Goal: Task Accomplishment & Management: Use online tool/utility

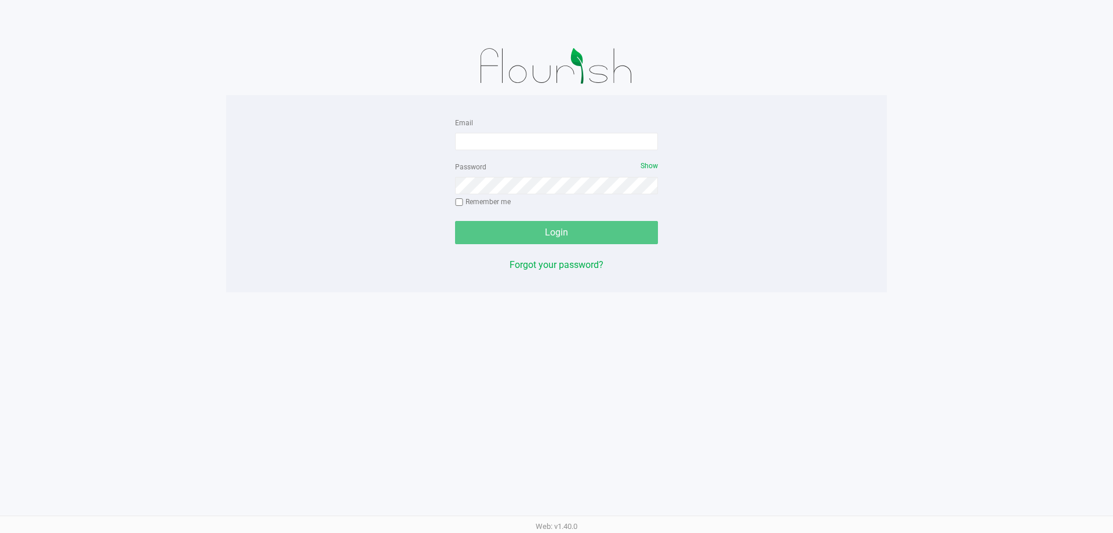
drag, startPoint x: 523, startPoint y: 152, endPoint x: 524, endPoint y: 144, distance: 7.6
click at [523, 151] on form "Email Password Show Remember me Login" at bounding box center [556, 179] width 203 height 129
click at [526, 139] on input "Email" at bounding box center [556, 141] width 203 height 17
type input "[EMAIL_ADDRESS][DOMAIN_NAME]"
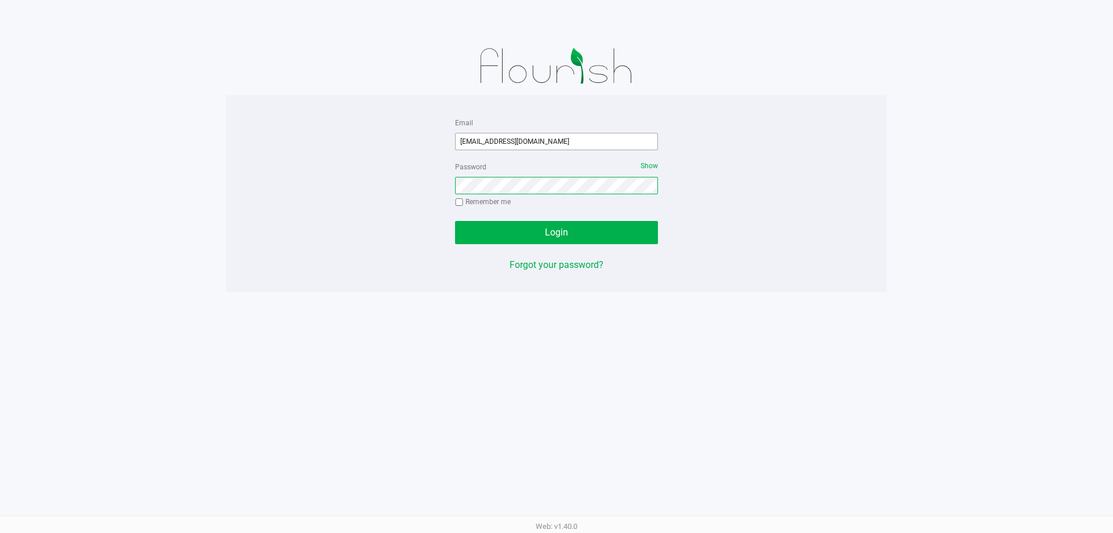
click at [455, 221] on button "Login" at bounding box center [556, 232] width 203 height 23
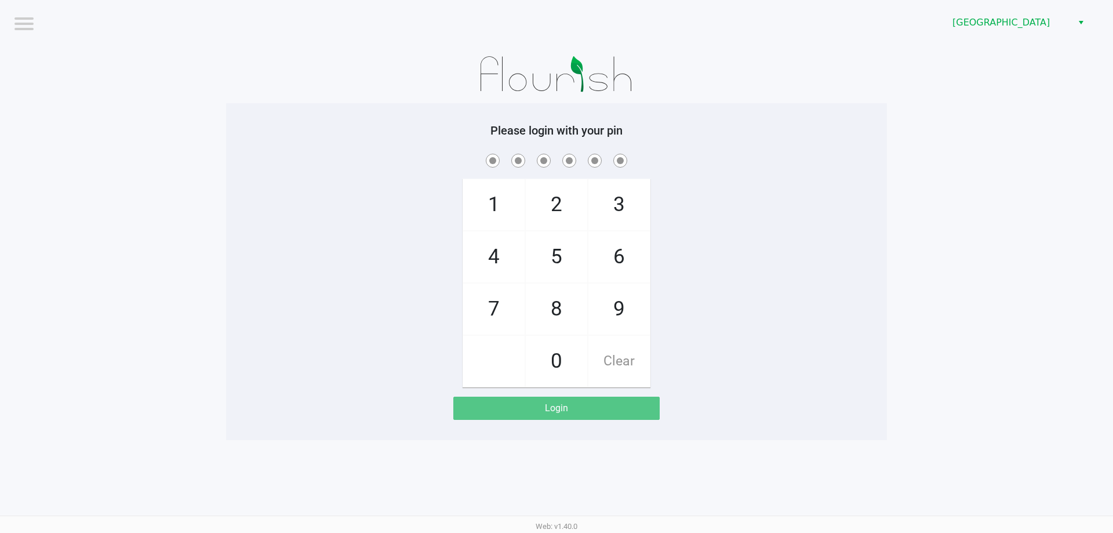
click at [1035, 6] on div "[GEOGRAPHIC_DATA]" at bounding box center [839, 22] width 548 height 45
click at [1031, 20] on span "[GEOGRAPHIC_DATA]" at bounding box center [1009, 23] width 113 height 14
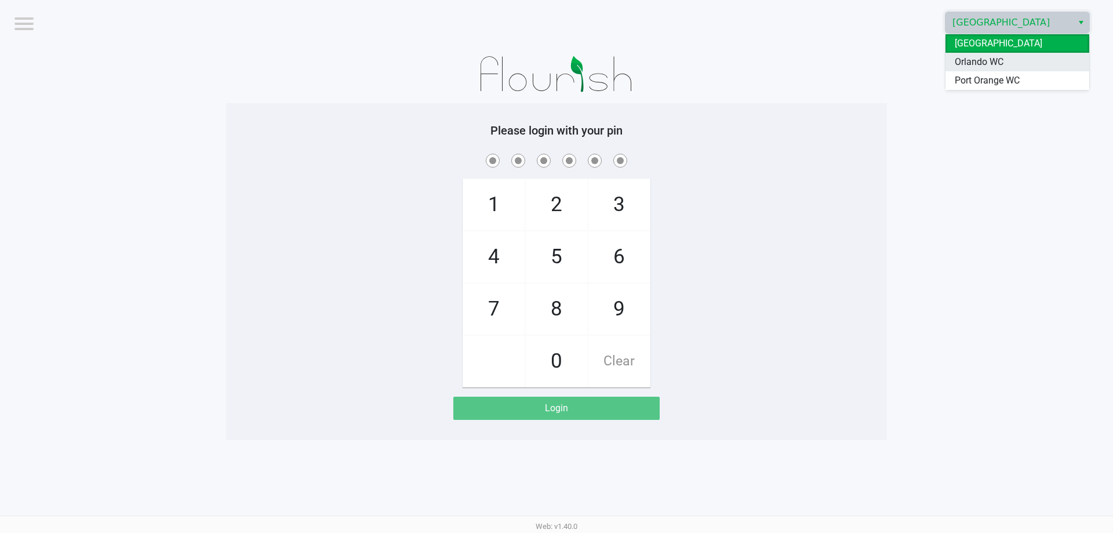
click at [1015, 67] on li "Orlando WC" at bounding box center [1018, 62] width 144 height 19
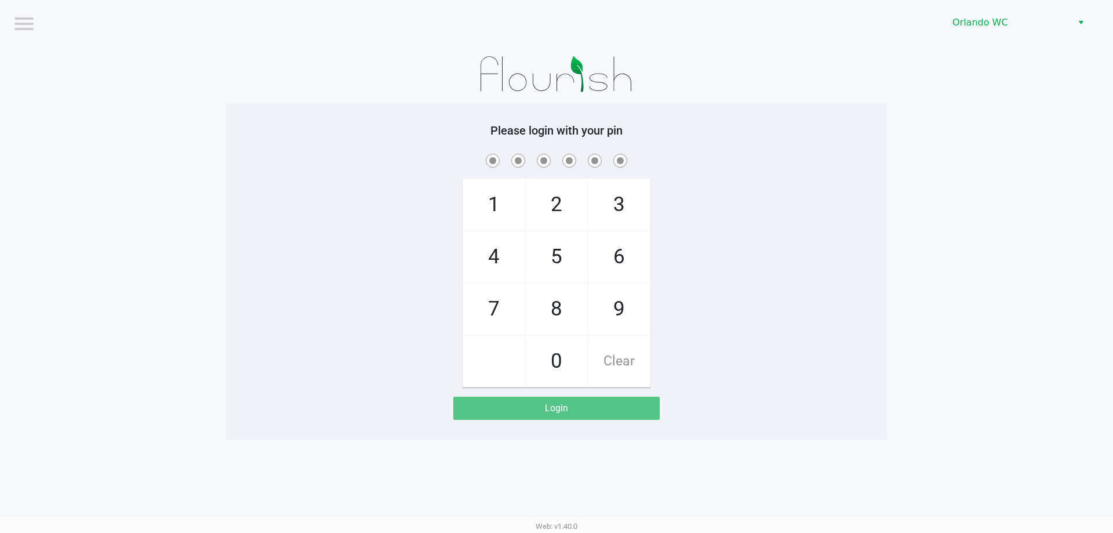
click at [955, 154] on app-pos-login-wrapper "Logout Orlando WC Please login with your pin 1 4 7 2 5 8 0 3 6 9 Clear Login" at bounding box center [556, 220] width 1113 height 440
checkbox input "true"
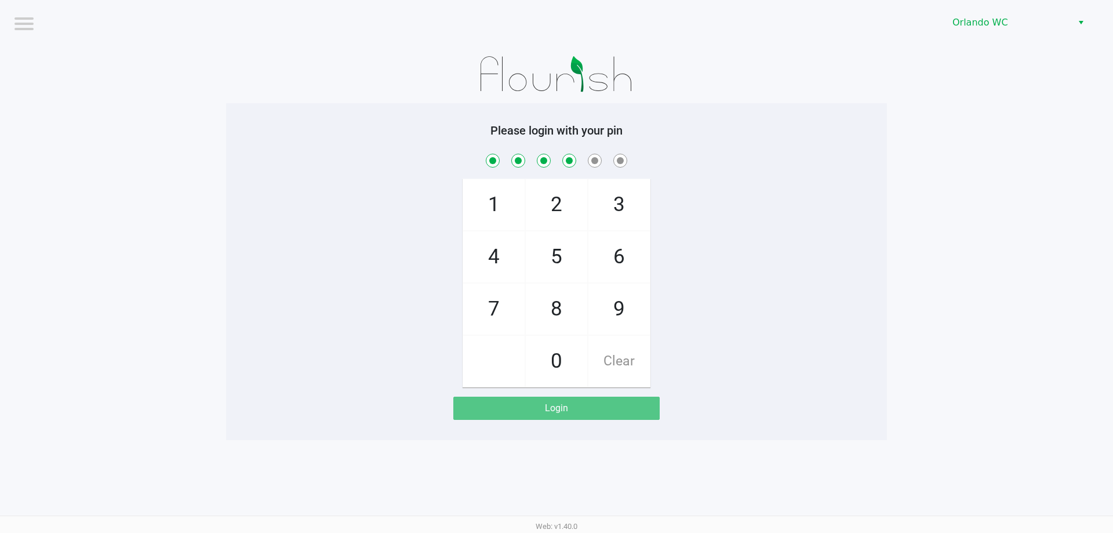
checkbox input "true"
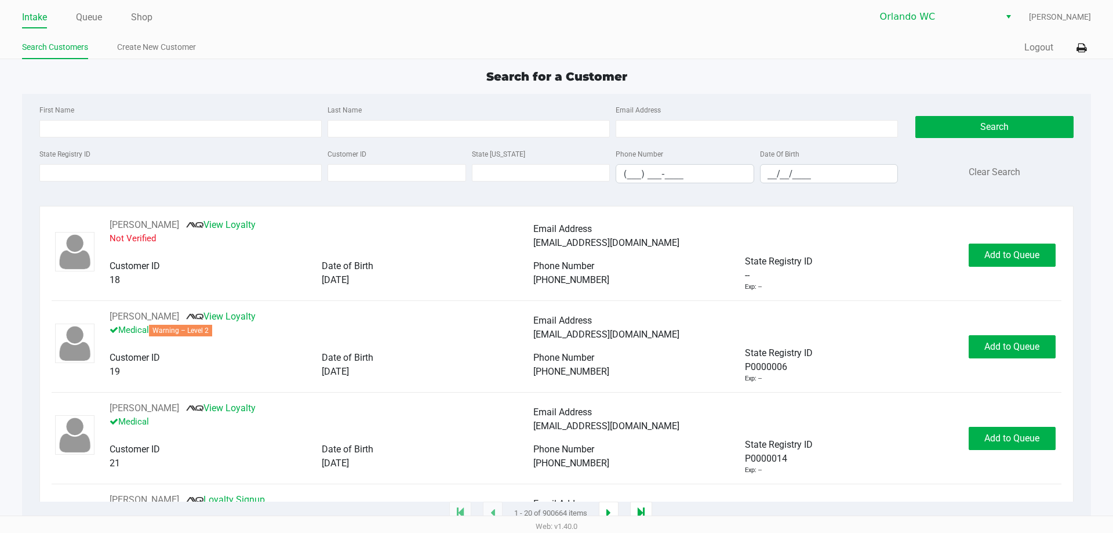
click at [298, 73] on div "Search for a Customer" at bounding box center [556, 76] width 1086 height 17
click at [148, 17] on link "Shop" at bounding box center [141, 17] width 21 height 16
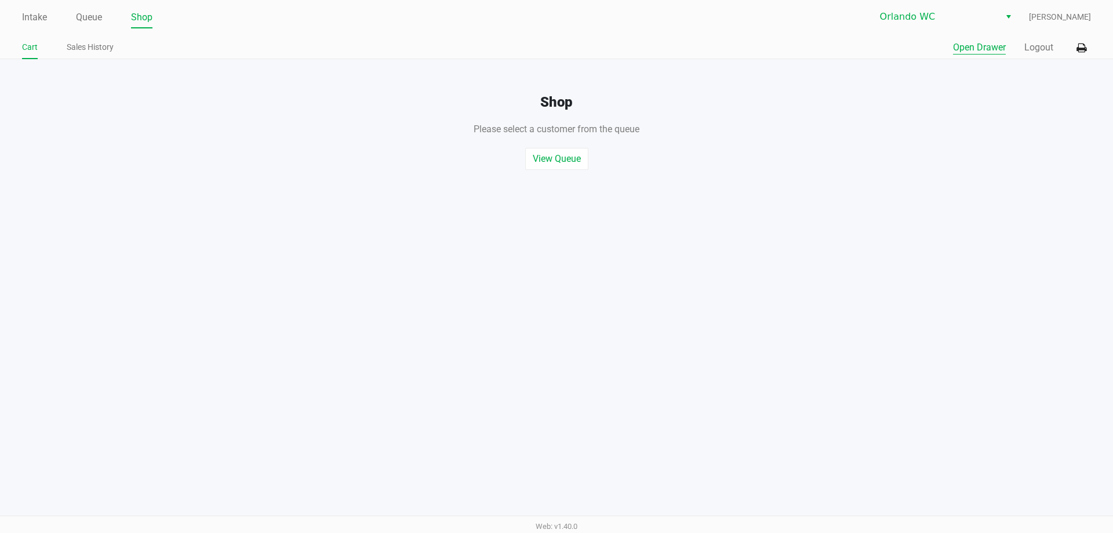
click at [987, 45] on button "Open Drawer" at bounding box center [979, 48] width 53 height 14
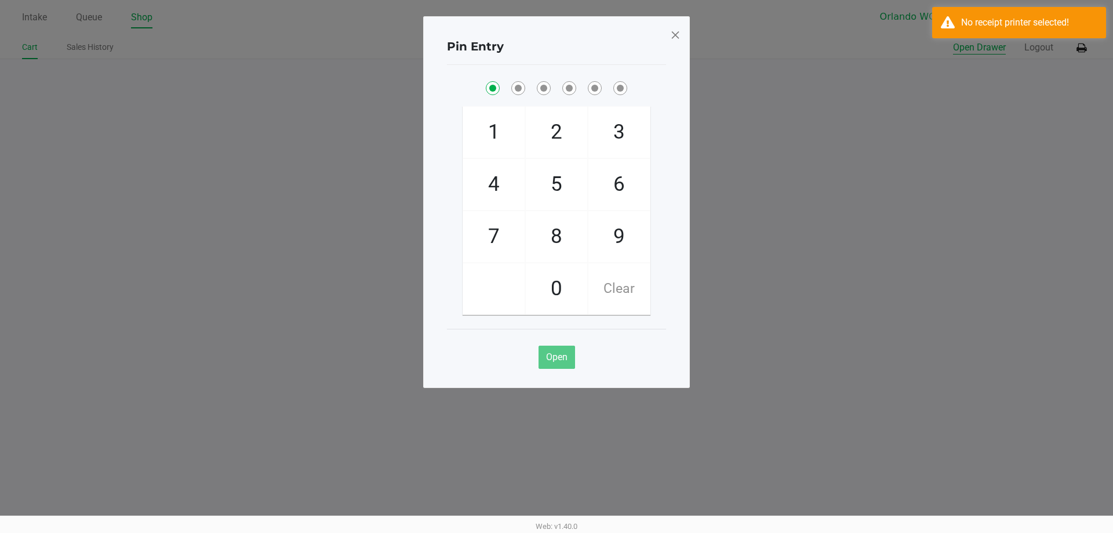
checkbox input "true"
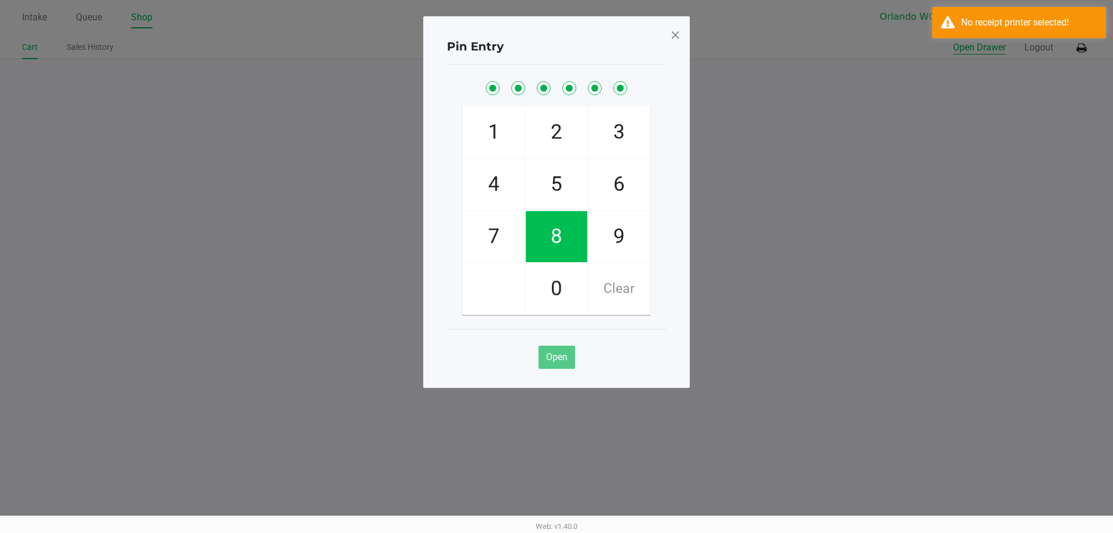
checkbox input "true"
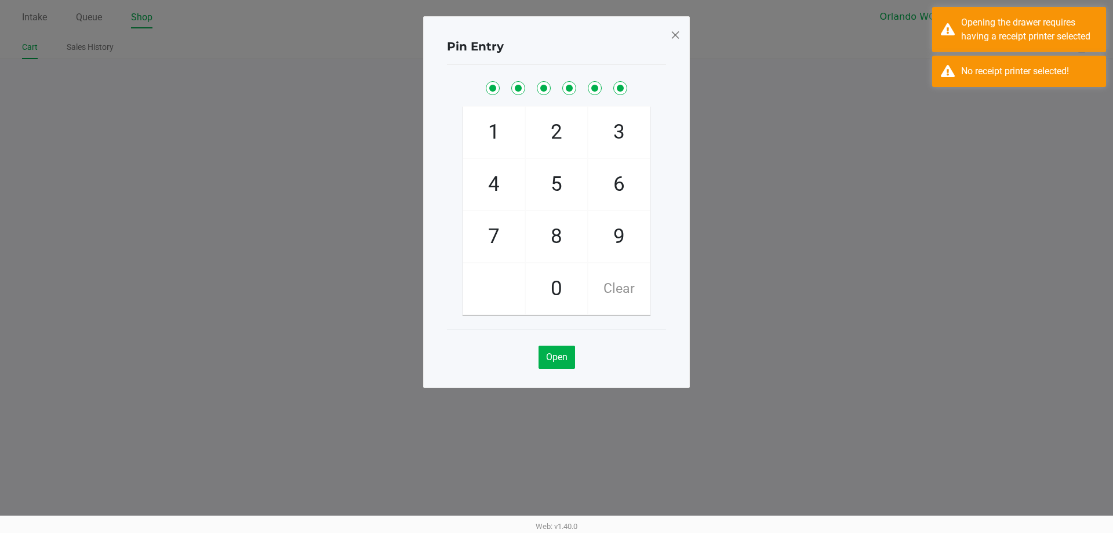
click at [673, 37] on span at bounding box center [675, 35] width 10 height 19
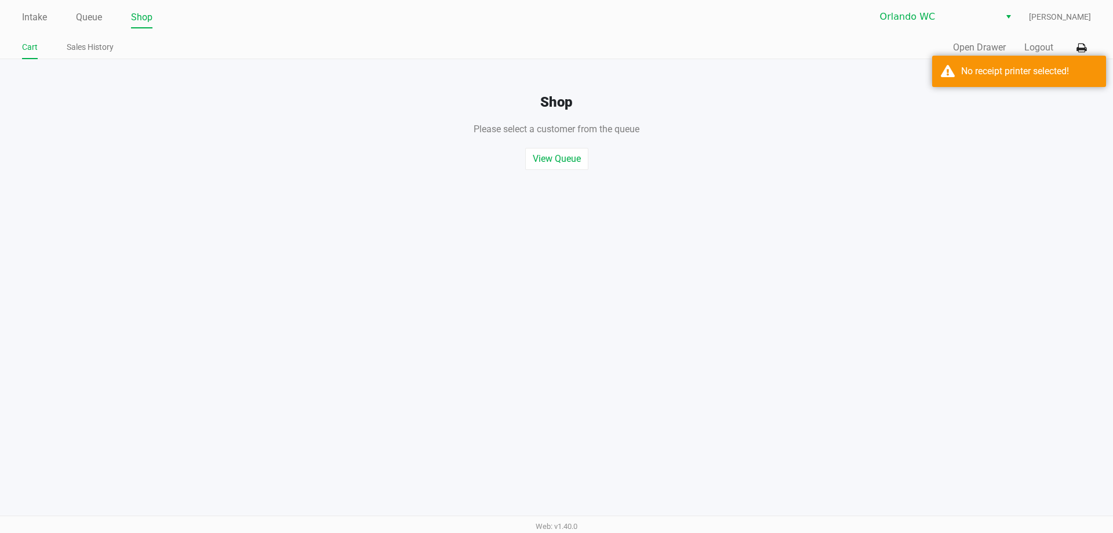
drag, startPoint x: 908, startPoint y: 159, endPoint x: 937, endPoint y: 93, distance: 71.9
click at [911, 151] on ngb-modal-window "Pin Entry 1 4 7 2 5 8 0 3 6 9 Clear Open" at bounding box center [556, 266] width 1113 height 533
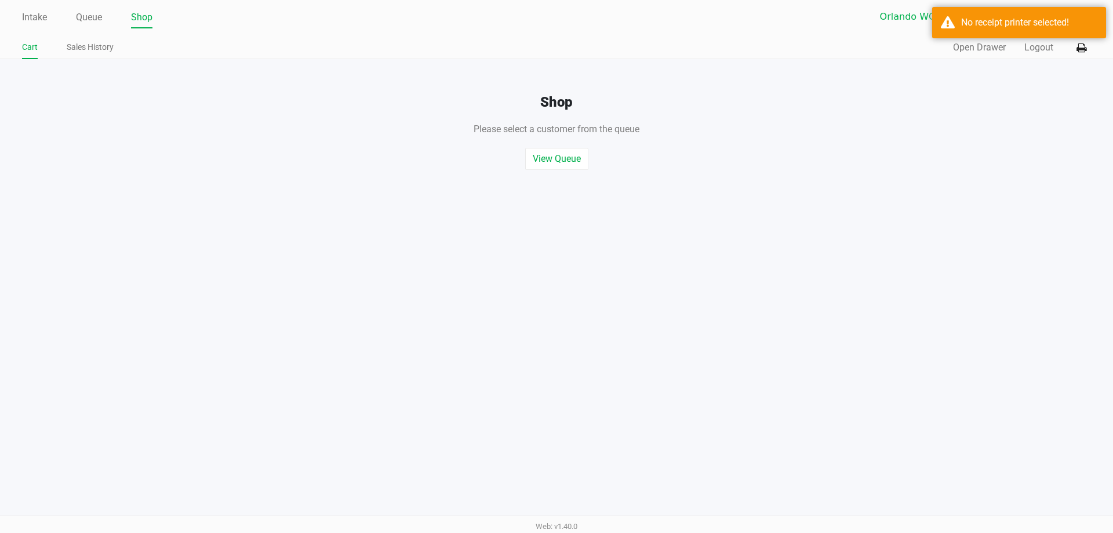
click at [959, 82] on div "Shop Please select a customer from the queue , or start a quick sale View Queue…" at bounding box center [556, 114] width 1131 height 111
click at [1080, 48] on icon at bounding box center [1082, 48] width 10 height 8
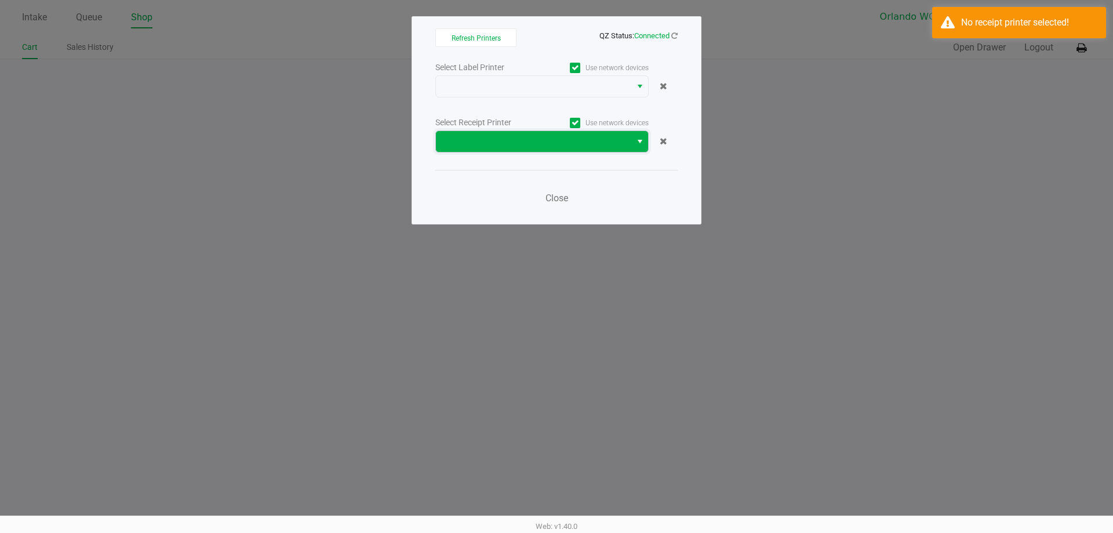
click at [474, 151] on span at bounding box center [533, 141] width 195 height 21
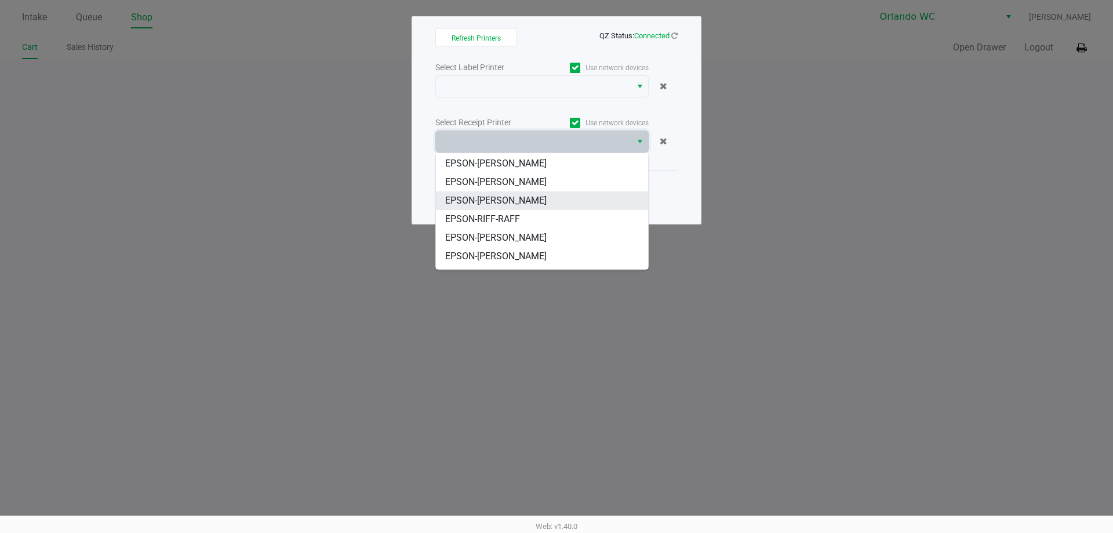
scroll to position [51, 0]
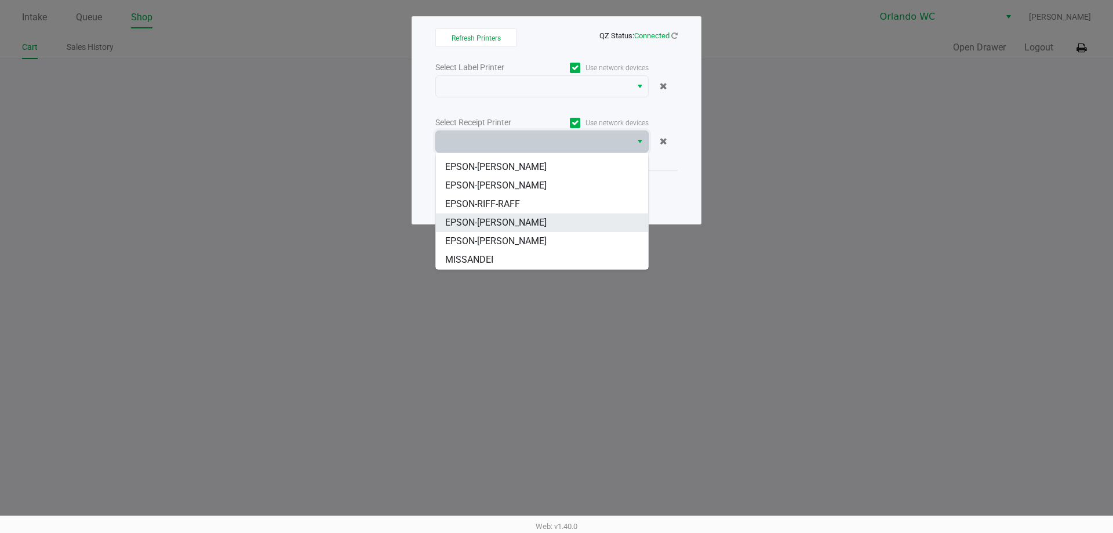
click at [525, 216] on span "EPSON-[PERSON_NAME]" at bounding box center [495, 223] width 101 height 14
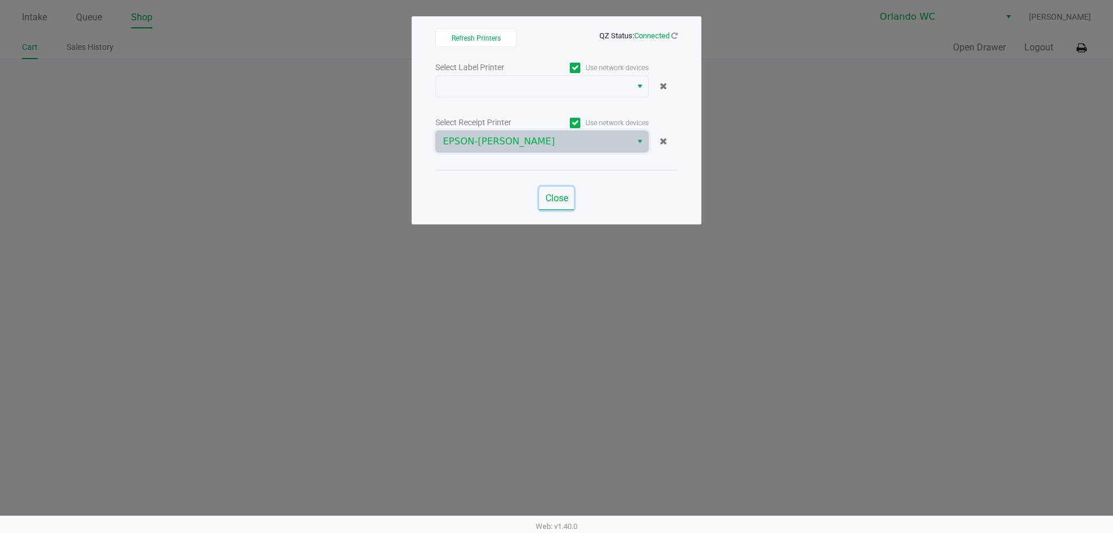
click at [561, 192] on span "Close" at bounding box center [557, 197] width 23 height 11
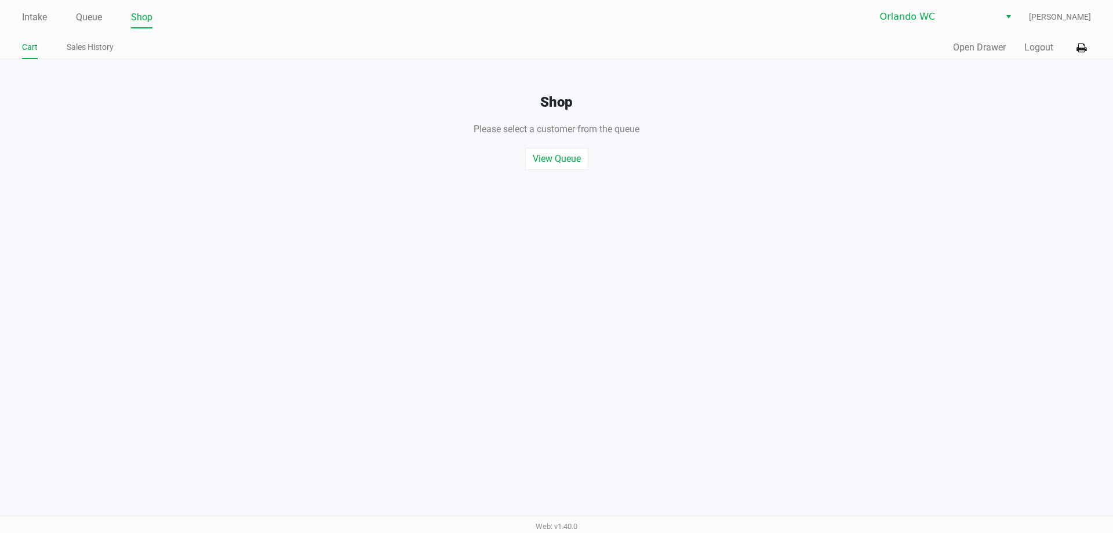
drag, startPoint x: 1094, startPoint y: 190, endPoint x: 1070, endPoint y: 104, distance: 89.0
click at [1095, 185] on ngb-modal-window "Refresh Printers QZ Status: Connected Select Label Printer Use network devices …" at bounding box center [556, 266] width 1113 height 533
click at [979, 45] on button "Open Drawer" at bounding box center [979, 48] width 53 height 14
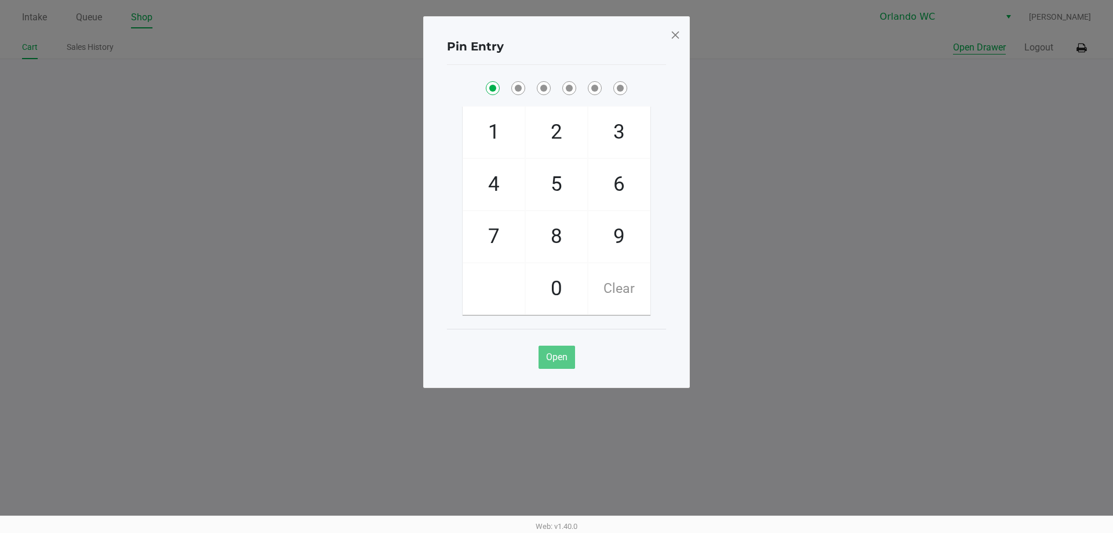
checkbox input "true"
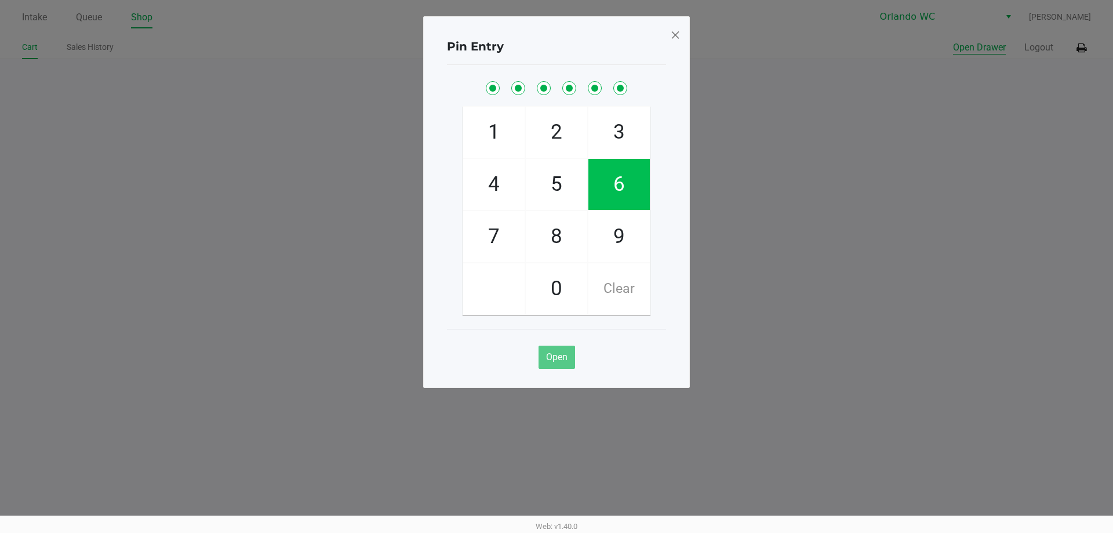
checkbox input "true"
click at [678, 35] on span at bounding box center [675, 35] width 10 height 19
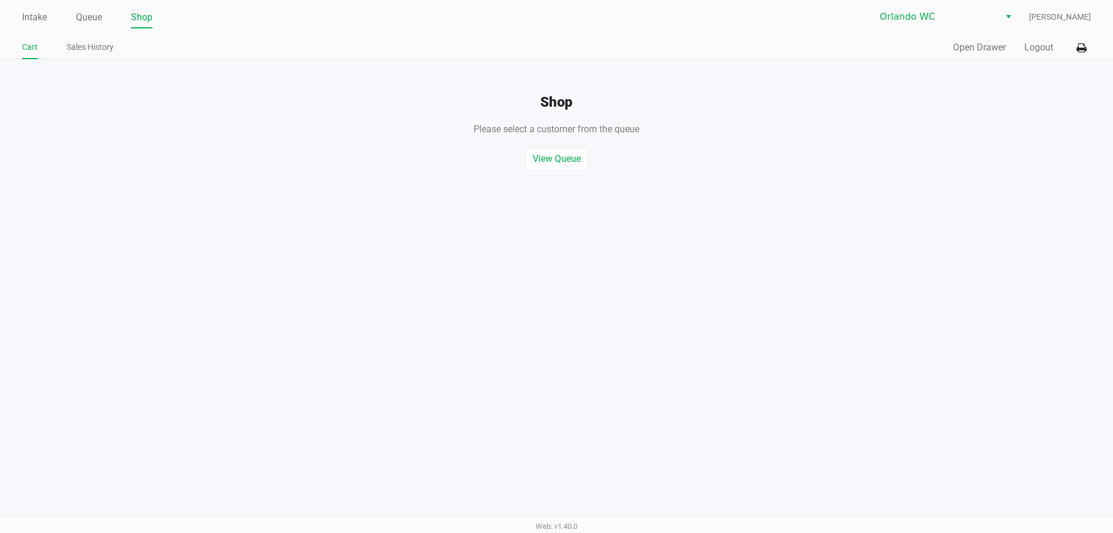
click at [896, 174] on ngb-modal-window "Pin Entry 1 4 7 2 5 8 0 3 6 9 Clear Open" at bounding box center [556, 266] width 1113 height 533
click at [1044, 48] on button "Logout" at bounding box center [1038, 48] width 29 height 14
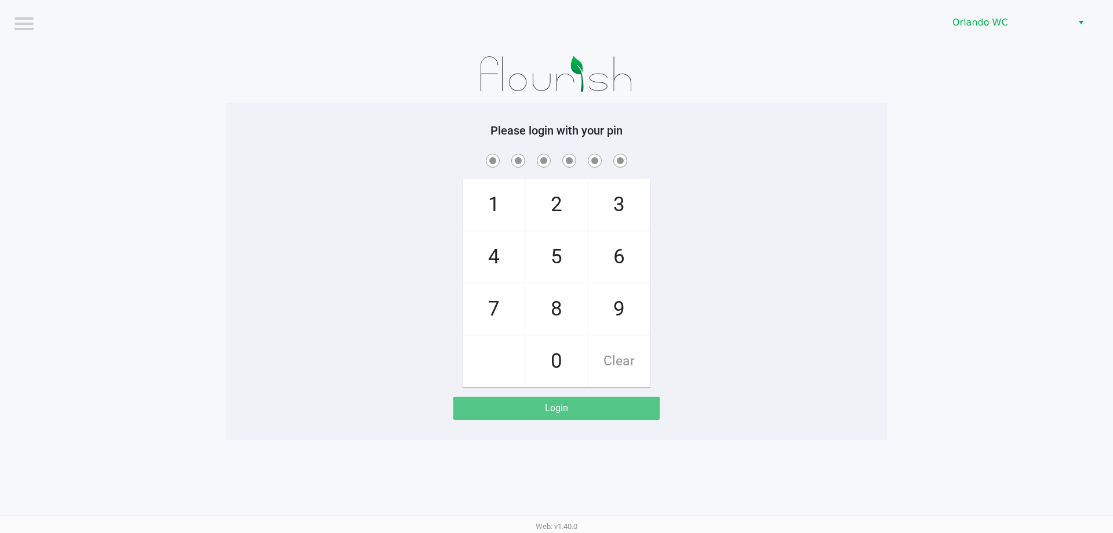
click at [1000, 238] on app-pos-login-wrapper "Logout Orlando WC Please login with your pin 1 4 7 2 5 8 0 3 6 9 Clear Login" at bounding box center [556, 220] width 1113 height 440
checkbox input "true"
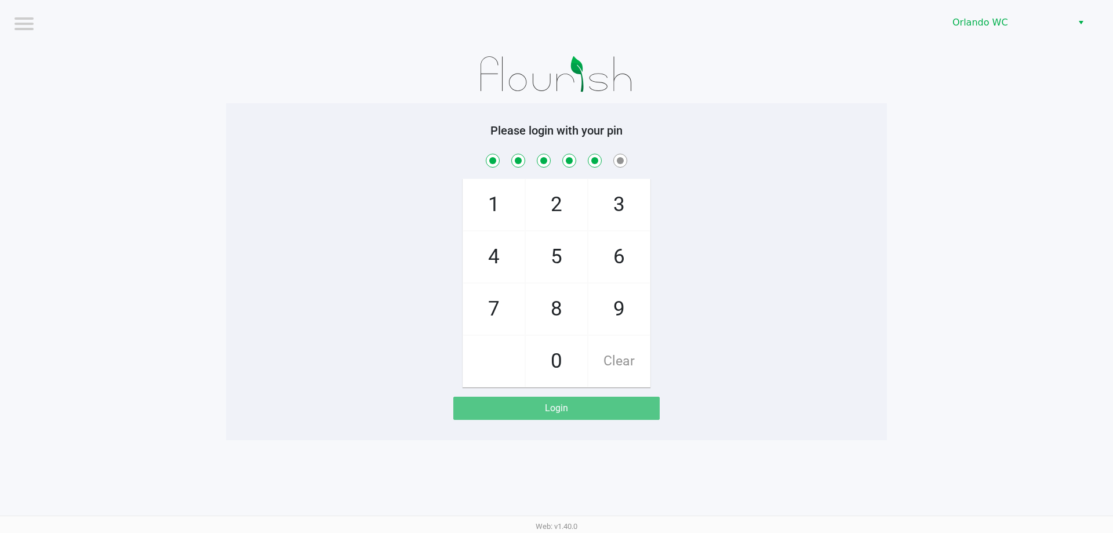
checkbox input "true"
